Goal: Subscribe to service/newsletter

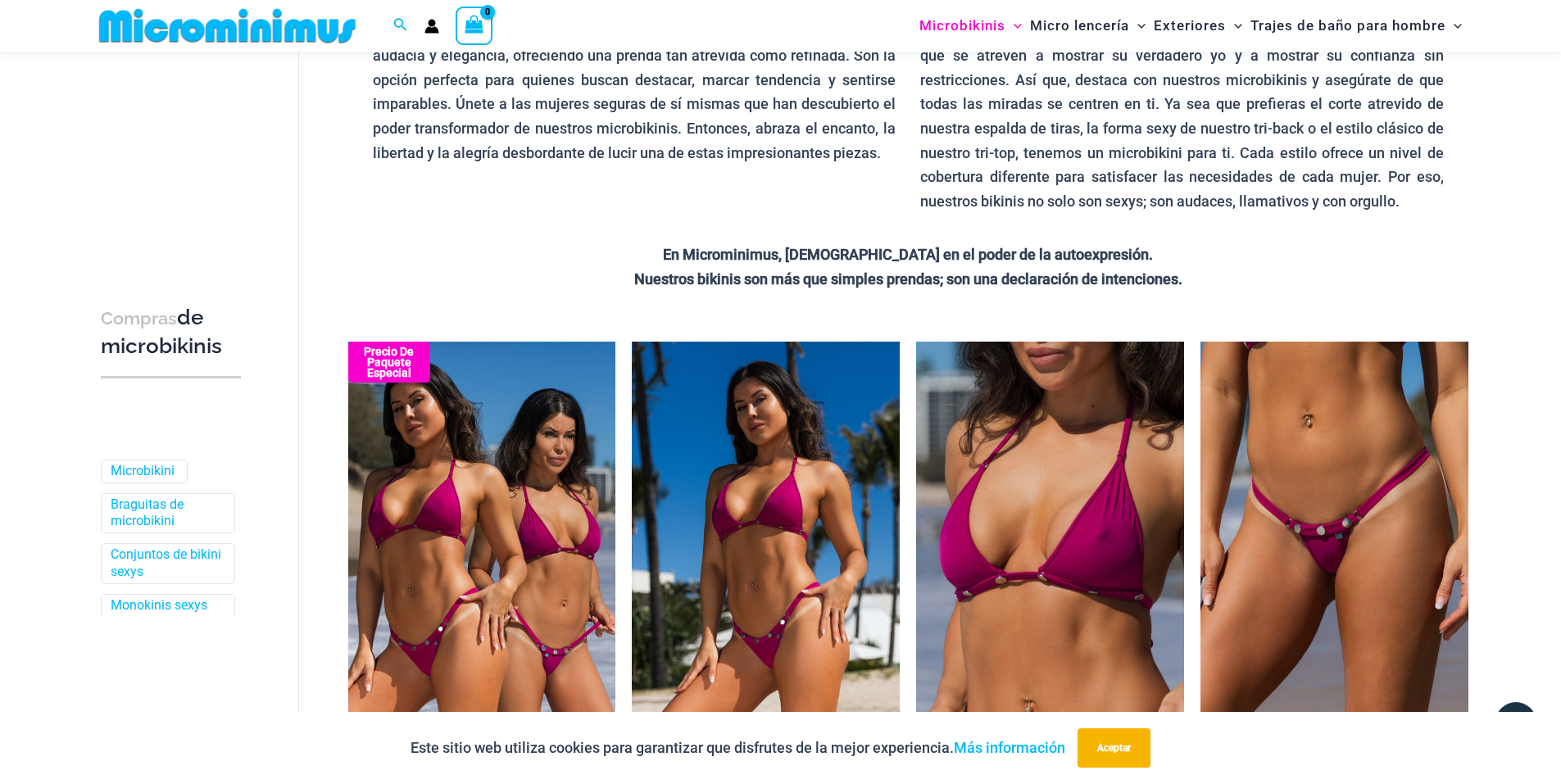
scroll to position [230, 0]
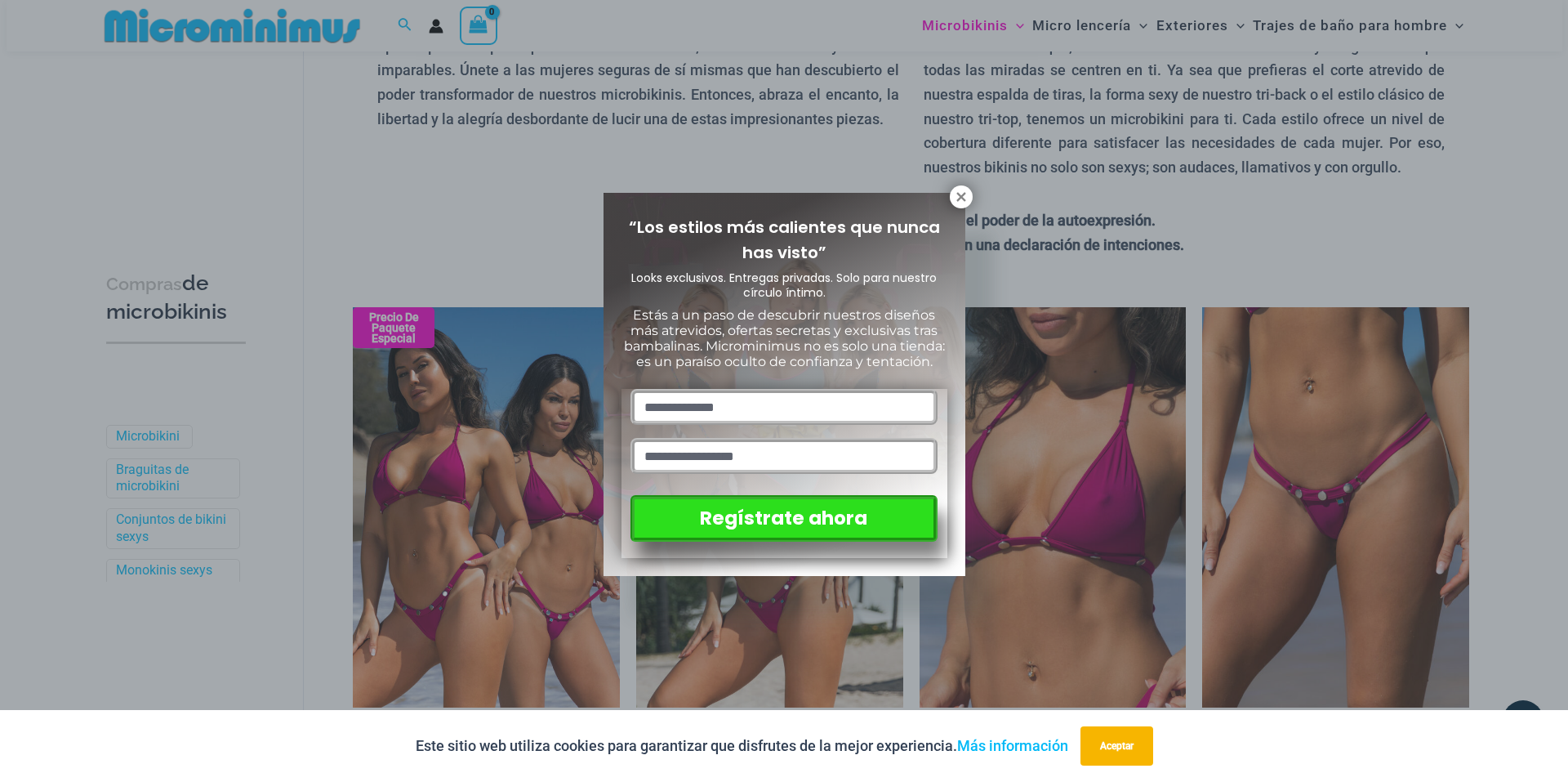
click at [836, 445] on input "email" at bounding box center [784, 456] width 306 height 36
click at [740, 411] on input "text" at bounding box center [784, 407] width 306 height 36
type input "*********"
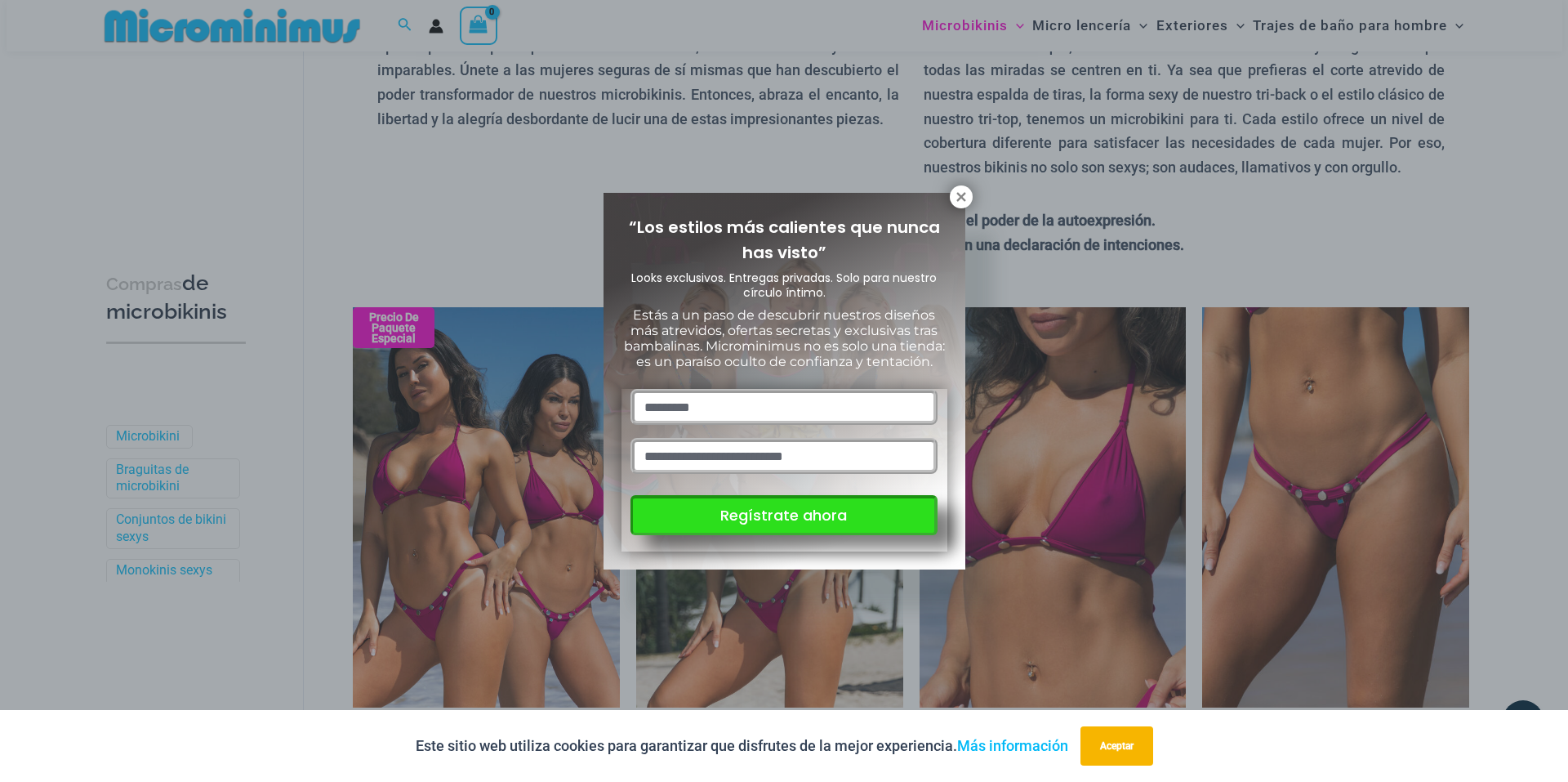
type input "**********"
drag, startPoint x: 827, startPoint y: 545, endPoint x: 838, endPoint y: 527, distance: 21.1
click at [827, 536] on button "Regístrate ahora" at bounding box center [784, 515] width 306 height 40
click at [837, 526] on font "Regístrate ahora" at bounding box center [783, 515] width 127 height 20
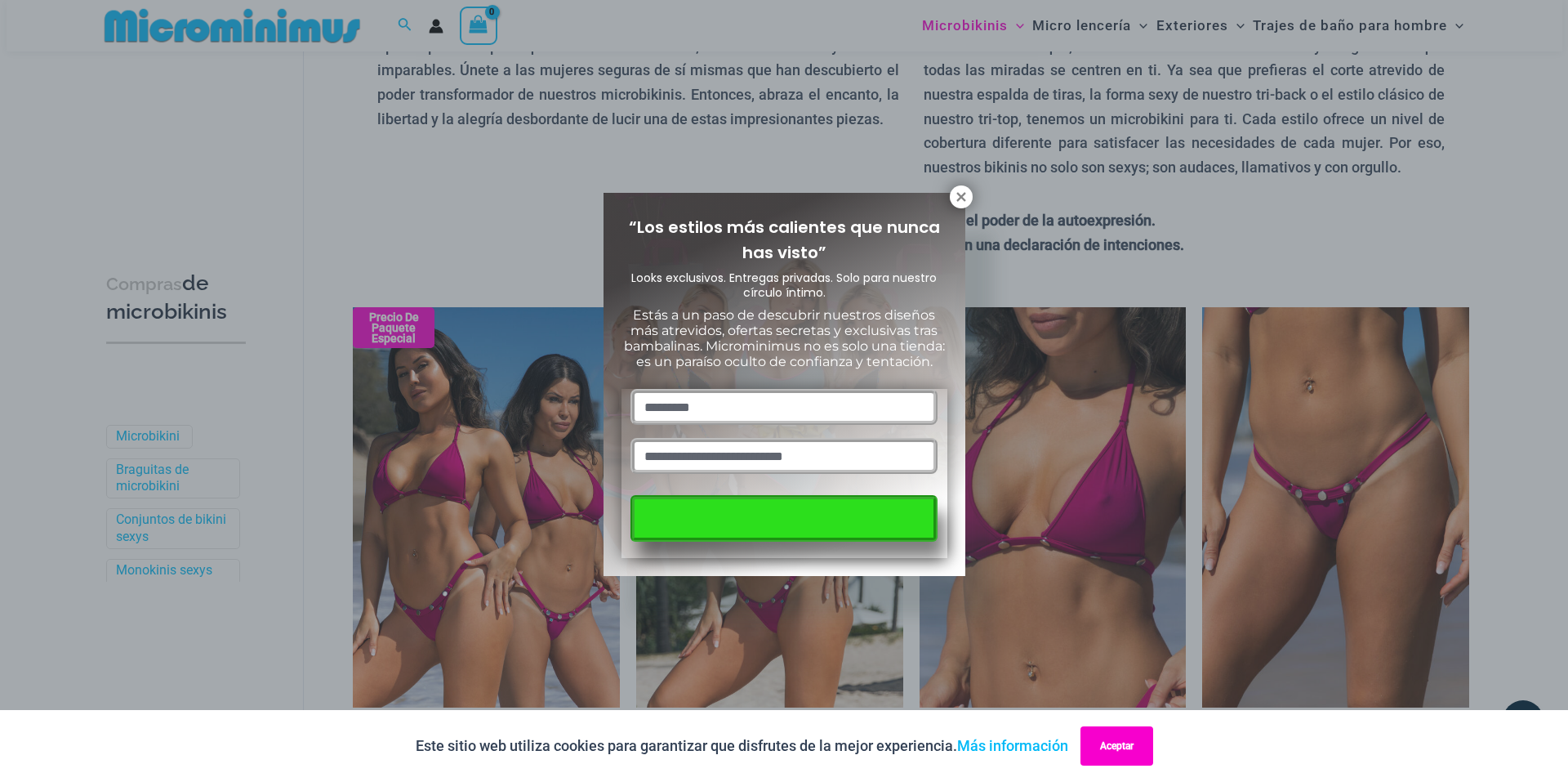
click at [1123, 744] on font "Aceptar" at bounding box center [1116, 746] width 34 height 11
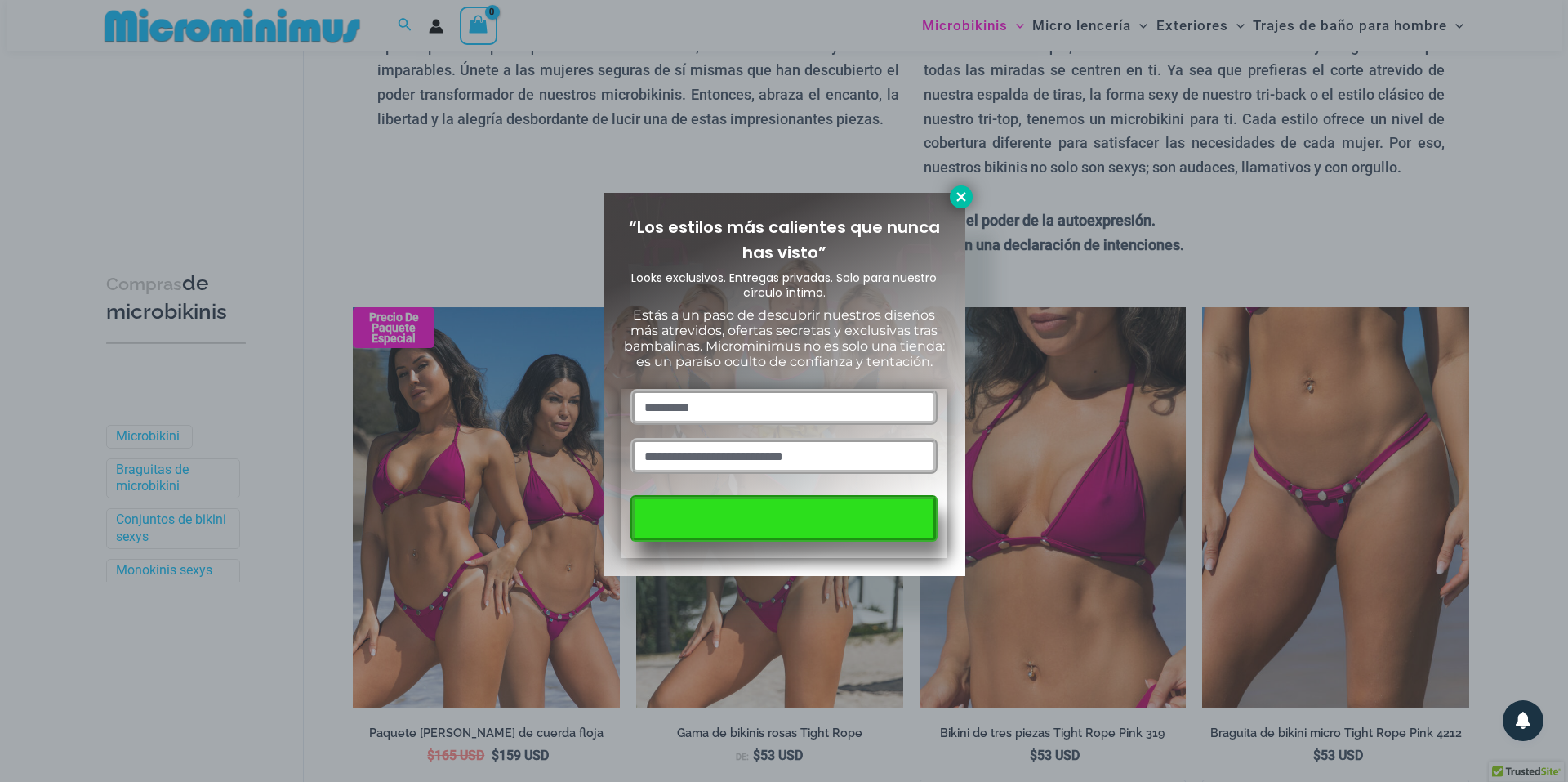
click at [955, 196] on icon at bounding box center [962, 197] width 15 height 15
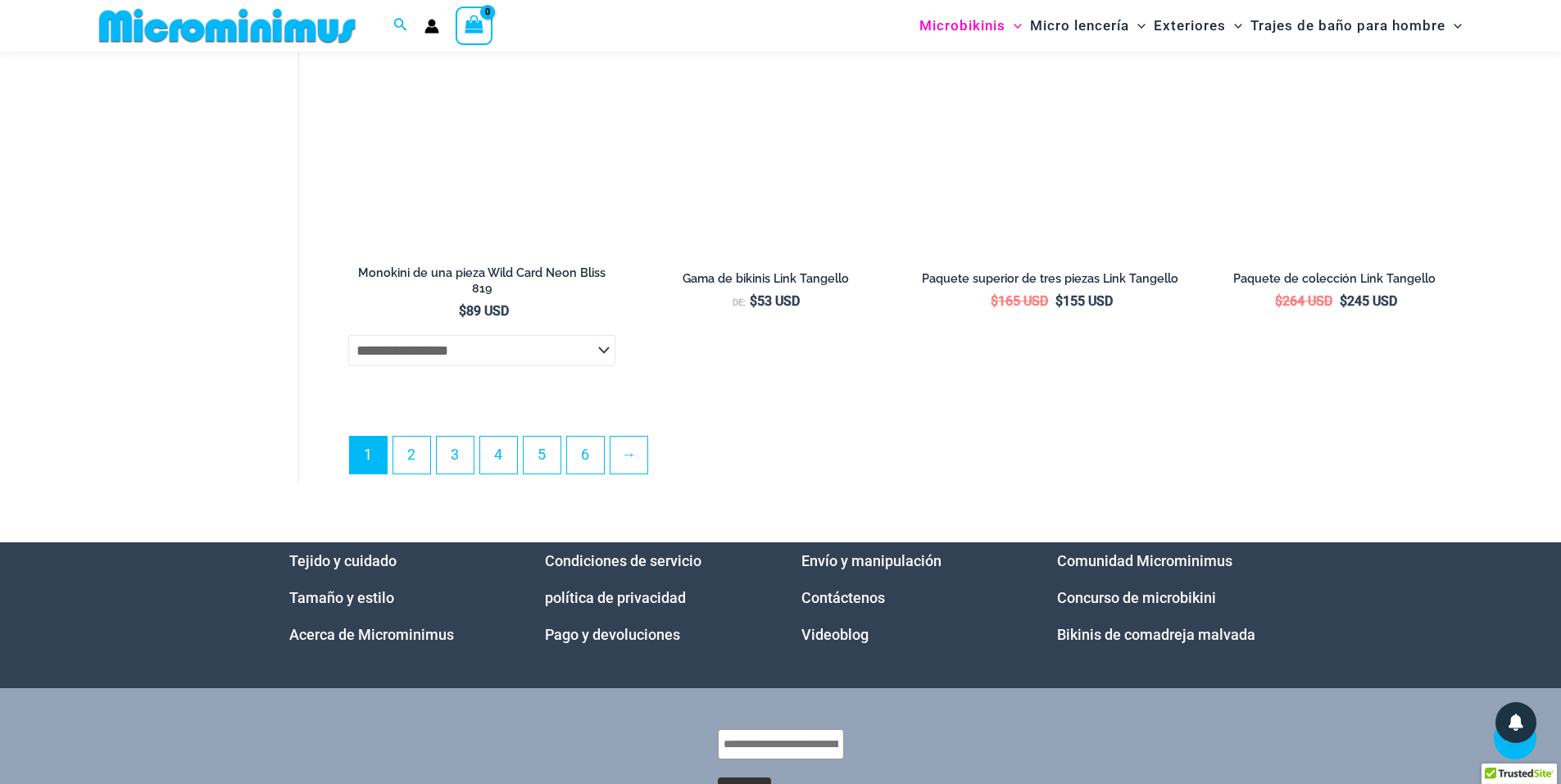
scroll to position [4803, 0]
